Goal: Information Seeking & Learning: Learn about a topic

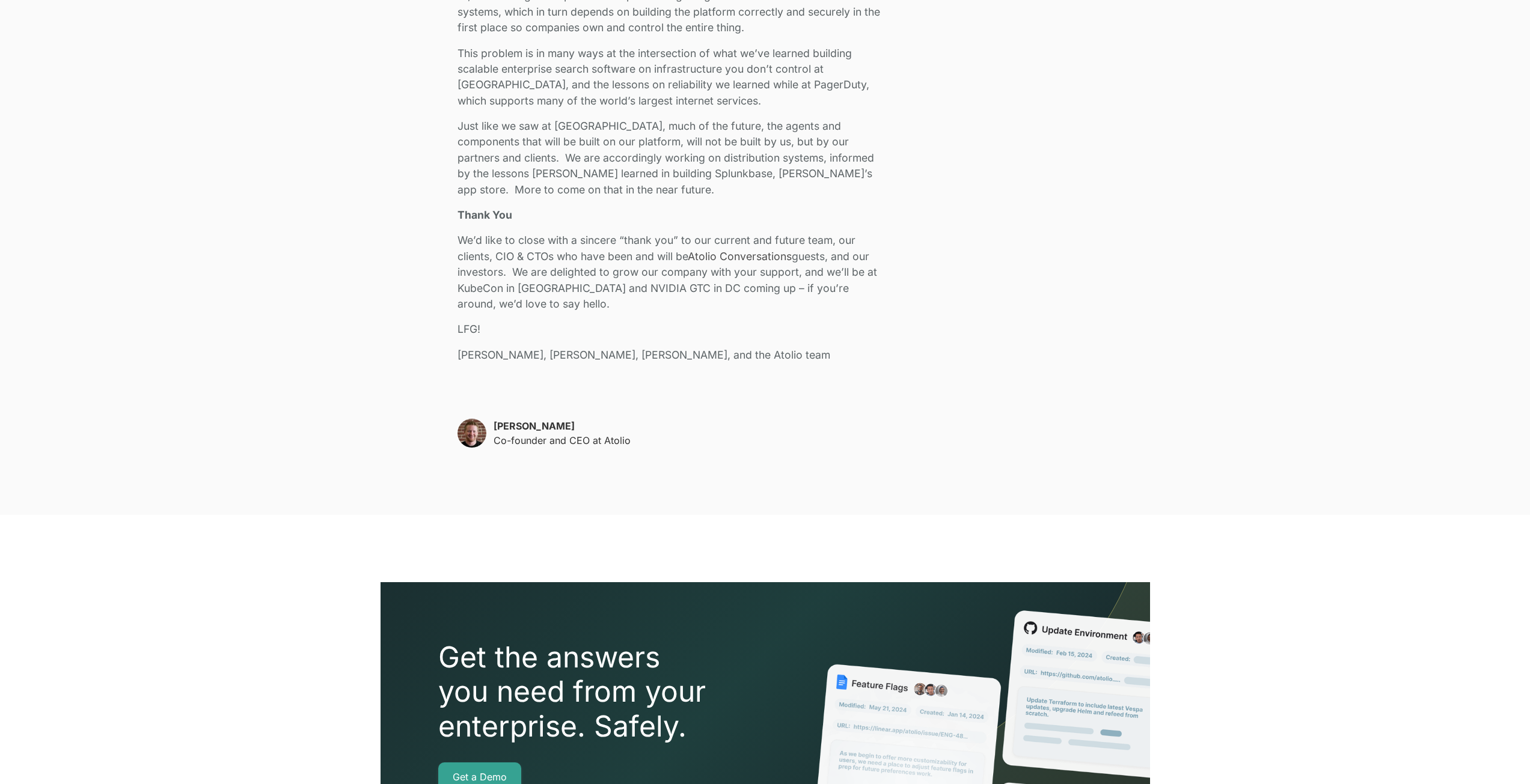
scroll to position [2584, 0]
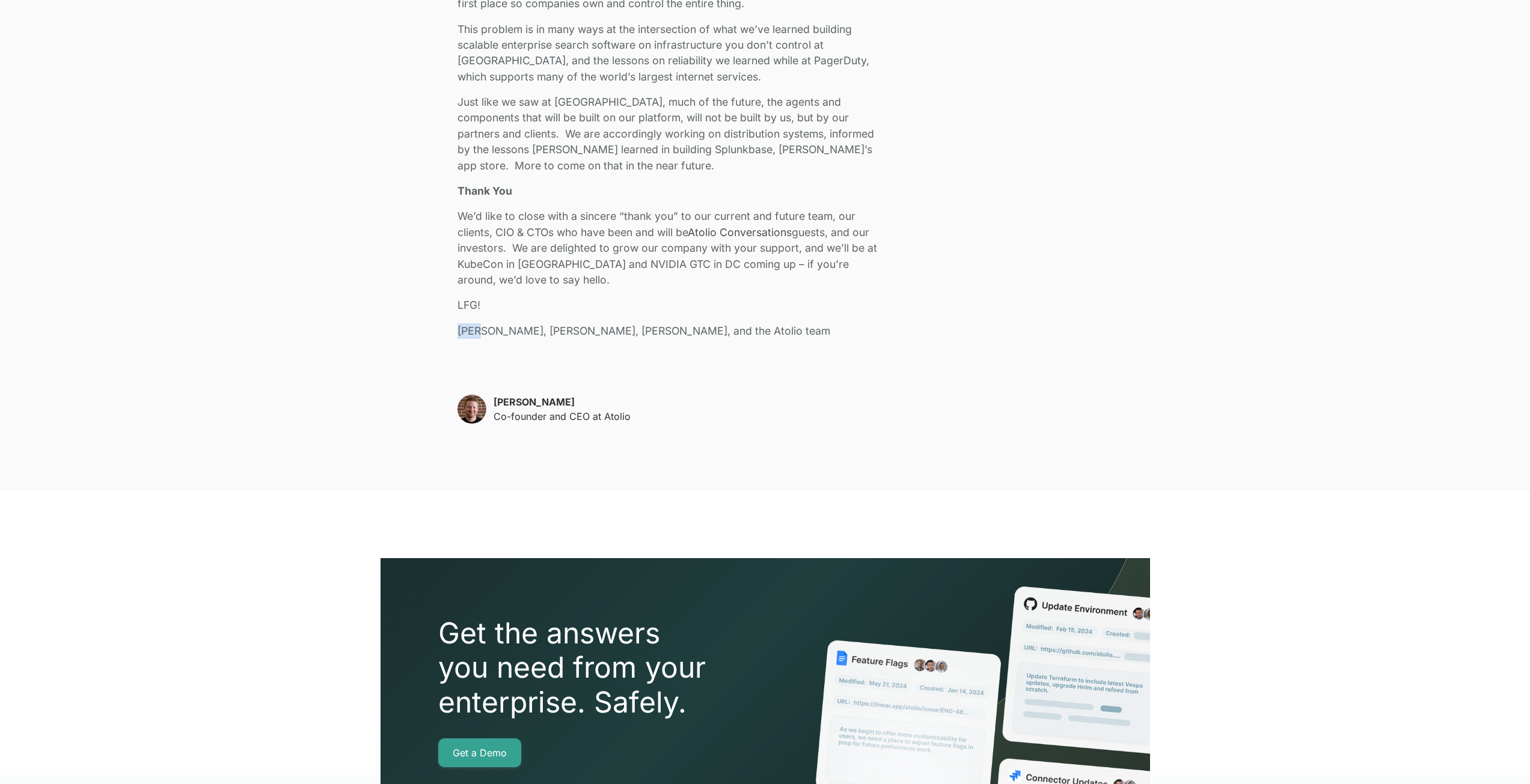
drag, startPoint x: 456, startPoint y: 330, endPoint x: 482, endPoint y: 331, distance: 26.0
copy p "Mark"
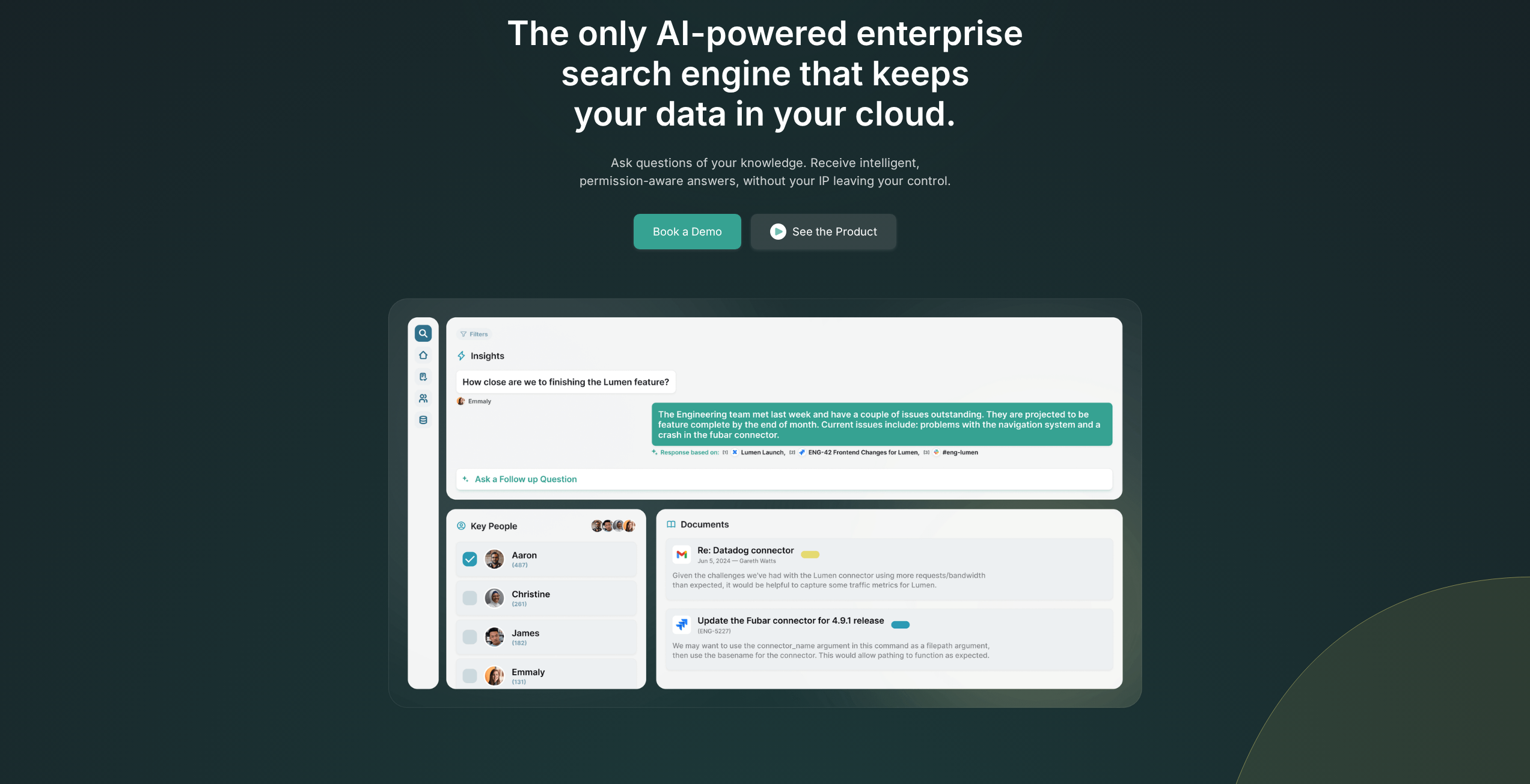
scroll to position [120, 0]
